Goal: Task Accomplishment & Management: Manage account settings

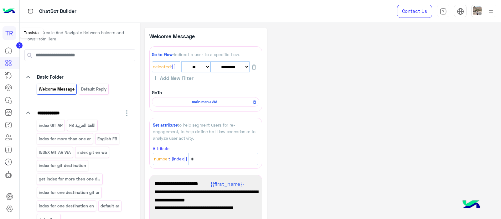
select select "*"
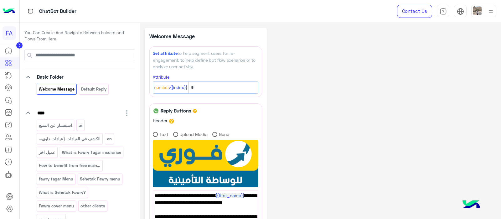
click at [17, 44] on circle at bounding box center [19, 45] width 6 height 6
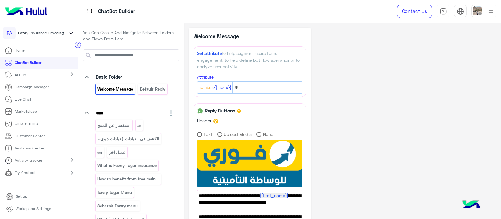
click at [381, 68] on div "**********" at bounding box center [343, 202] width 308 height 349
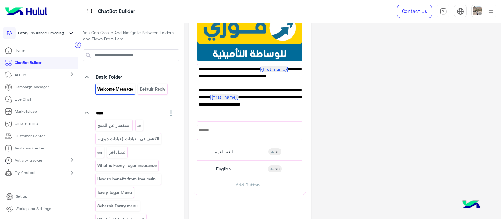
scroll to position [126, 0]
click at [232, 148] on span "اللغة العربية" at bounding box center [223, 151] width 22 height 6
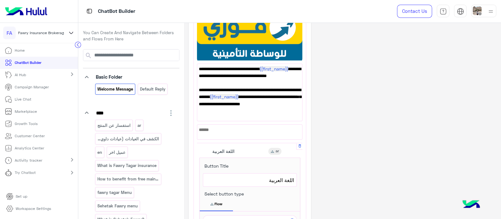
scroll to position [231, 0]
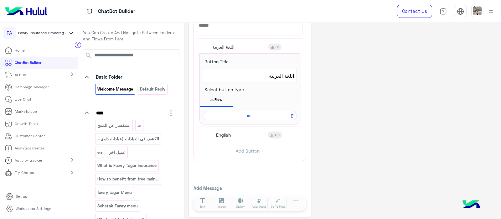
click at [348, 113] on div "**********" at bounding box center [343, 7] width 308 height 420
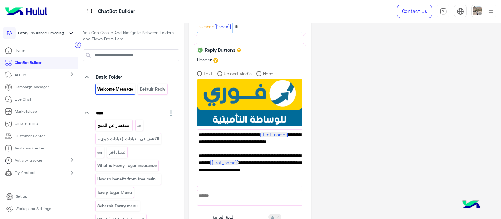
scroll to position [60, 0]
click at [111, 126] on p "استفسار عن المنتج" at bounding box center [114, 125] width 34 height 7
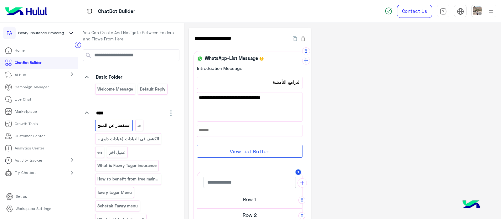
scroll to position [79, 0]
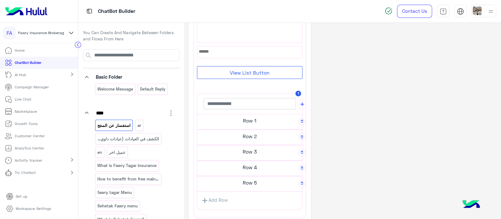
click at [229, 123] on h5 "Row 1" at bounding box center [249, 120] width 105 height 13
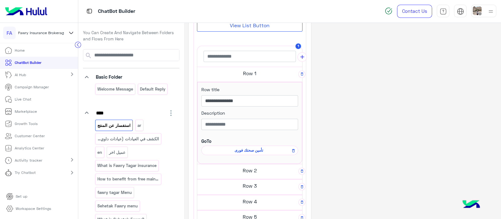
scroll to position [123, 0]
click at [21, 98] on p "Live Chat" at bounding box center [23, 99] width 17 height 6
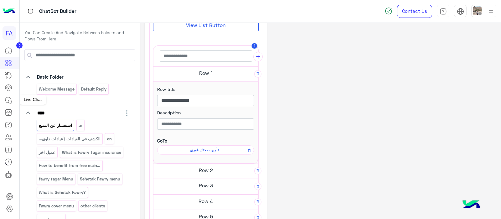
click at [8, 100] on icon at bounding box center [9, 101] width 3 height 3
click at [8, 98] on icon at bounding box center [9, 100] width 8 height 8
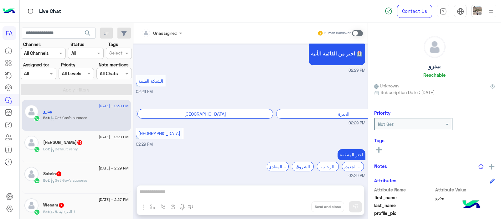
scroll to position [236, 0]
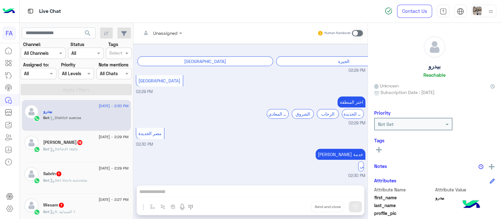
click at [65, 168] on div "3 September - 2:29 PM" at bounding box center [85, 169] width 85 height 4
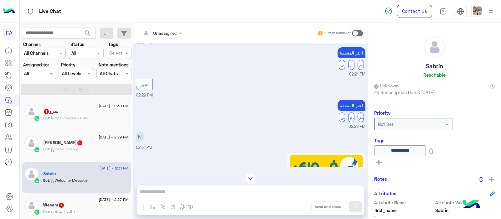
scroll to position [221, 0]
click at [358, 122] on div "الهرم" at bounding box center [360, 118] width 6 height 10
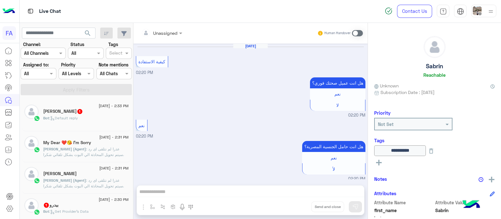
scroll to position [1149, 0]
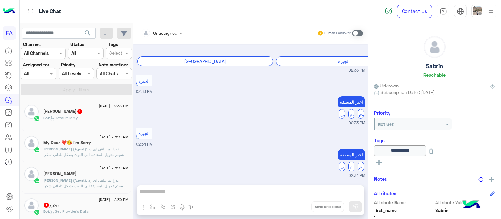
click at [358, 166] on div "الهرم" at bounding box center [360, 166] width 6 height 10
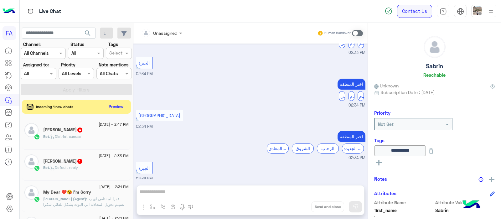
scroll to position [1862, 0]
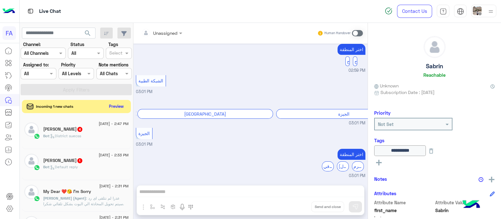
click at [110, 109] on button "Preview" at bounding box center [116, 106] width 19 height 8
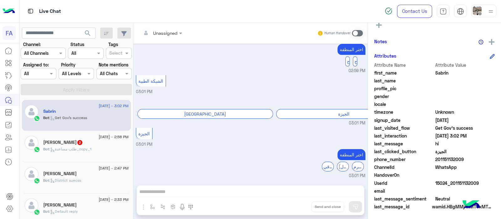
scroll to position [0, 0]
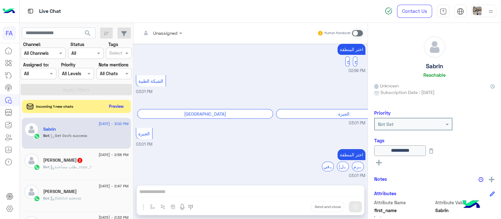
click at [110, 108] on button "Preview" at bounding box center [116, 106] width 19 height 8
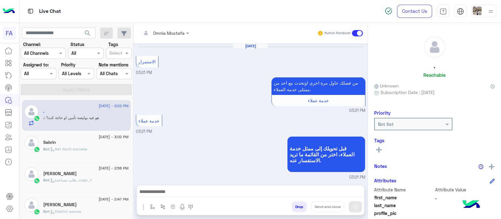
scroll to position [117, 0]
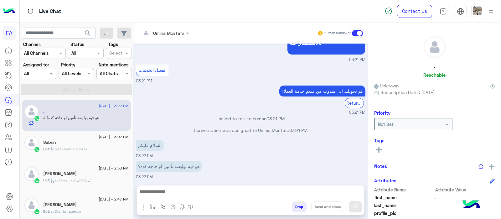
click at [233, 134] on div "Conversation was assigned to Omnia Mostafa 03:21 PM" at bounding box center [250, 132] width 229 height 11
click at [274, 148] on div "السلام عليكم 03:22 PM" at bounding box center [250, 148] width 229 height 21
click at [59, 145] on div "Sabrin" at bounding box center [85, 143] width 85 height 7
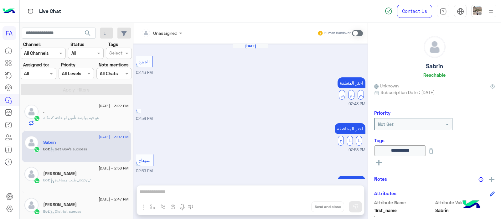
scroll to position [133, 0]
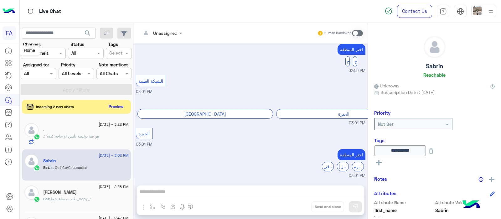
click at [9, 50] on icon at bounding box center [9, 51] width 8 height 8
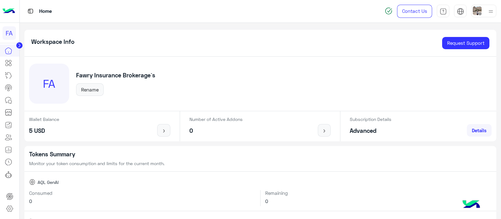
click at [20, 46] on icon at bounding box center [19, 45] width 2 height 3
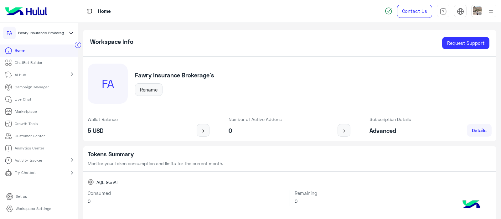
click at [71, 32] on icon at bounding box center [71, 33] width 7 height 8
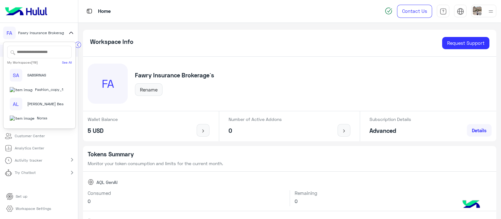
click at [37, 46] on input "text" at bounding box center [39, 52] width 64 height 13
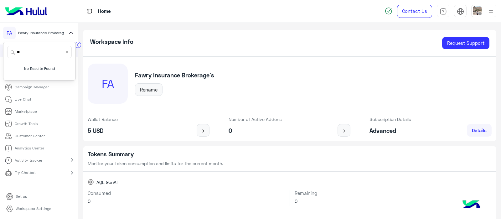
type input "*"
type input "******"
click at [22, 73] on span "فلوريا ماركت" at bounding box center [32, 74] width 21 height 6
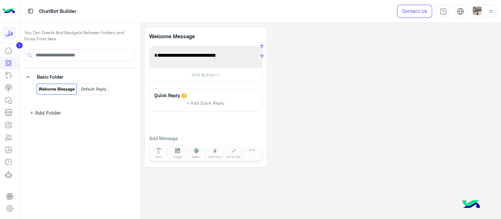
click at [164, 47] on div "**********" at bounding box center [206, 57] width 112 height 21
click at [169, 54] on span "أهلا بك فى أول مجموعة رسائل لك!" at bounding box center [205, 55] width 103 height 8
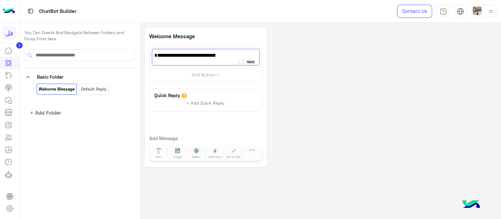
click at [18, 43] on circle at bounding box center [19, 45] width 6 height 6
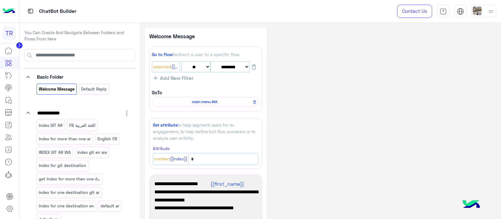
select select "*"
click at [350, 61] on div "**********" at bounding box center [320, 202] width 351 height 348
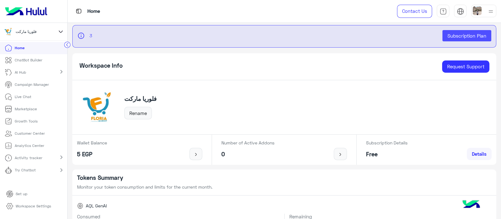
click at [27, 202] on link "Workspace Settings" at bounding box center [28, 206] width 55 height 12
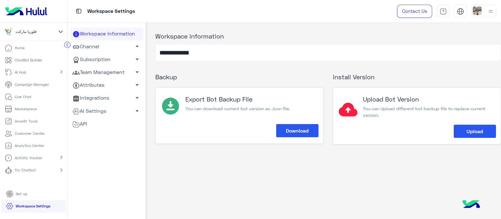
click at [108, 69] on link "Team Management arrow_drop_down" at bounding box center [106, 72] width 73 height 13
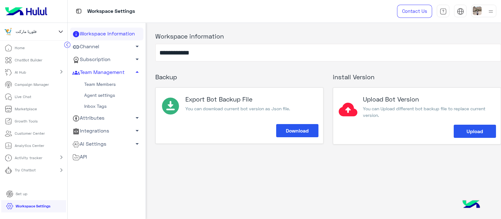
click at [94, 81] on link "Team Members" at bounding box center [106, 84] width 73 height 11
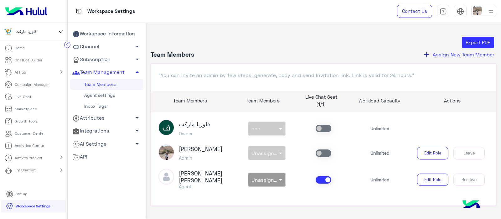
click at [438, 51] on button "add Assign New Team Member" at bounding box center [458, 54] width 75 height 8
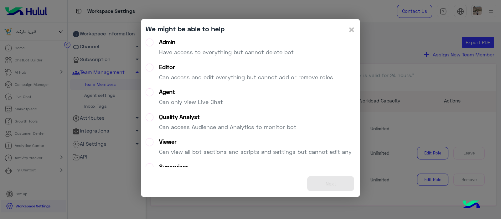
click at [146, 44] on label "Admin Have access to everything but cannot delete bot" at bounding box center [220, 49] width 148 height 23
click at [330, 187] on button "Next" at bounding box center [330, 183] width 47 height 15
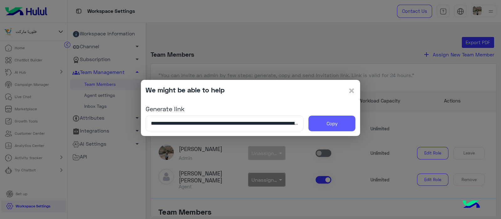
click at [332, 123] on button "Copy" at bounding box center [331, 123] width 47 height 16
click at [353, 93] on span "×" at bounding box center [352, 90] width 8 height 14
